Goal: Task Accomplishment & Management: Manage account settings

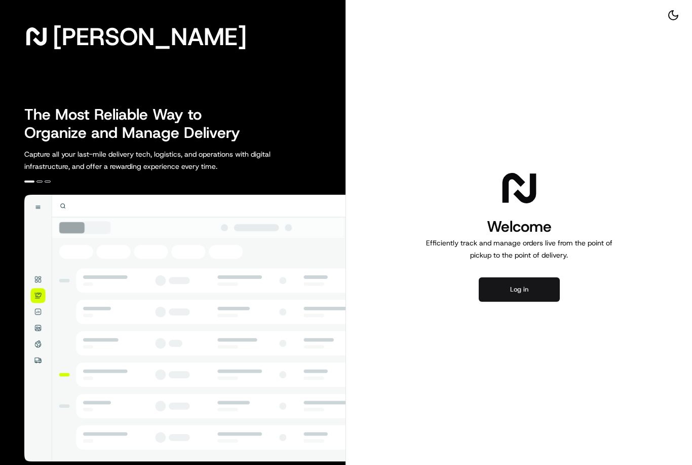
click at [518, 297] on button "Log in" at bounding box center [519, 289] width 81 height 24
